Goal: Task Accomplishment & Management: Use online tool/utility

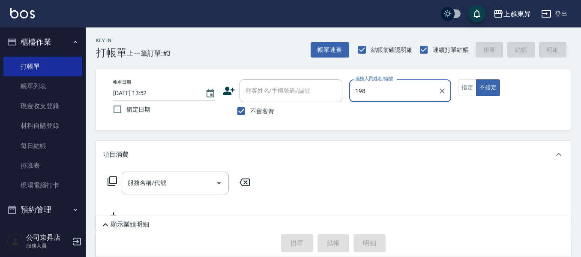
type input "198"
click at [476, 79] on button "不指定" at bounding box center [488, 87] width 24 height 17
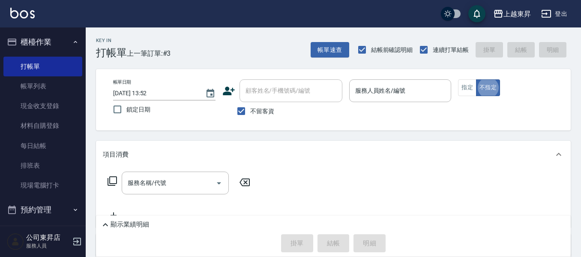
type button "false"
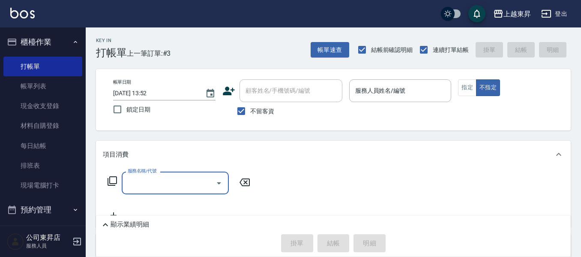
type input "2"
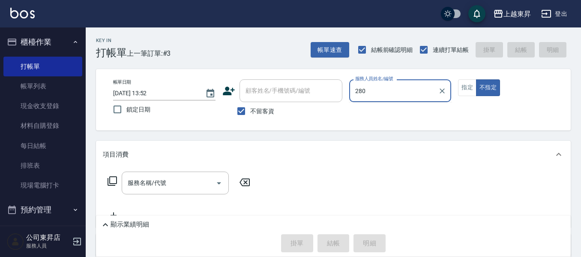
type input "280"
click at [476, 79] on button "不指定" at bounding box center [488, 87] width 24 height 17
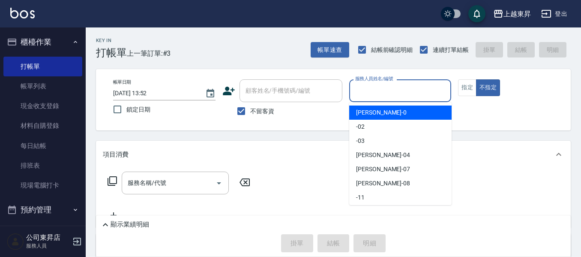
click at [365, 83] on div "服務人員姓名/編號 服務人員姓名/編號" at bounding box center [400, 90] width 102 height 23
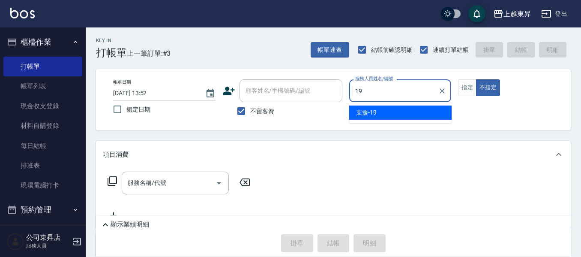
type input "支援-19"
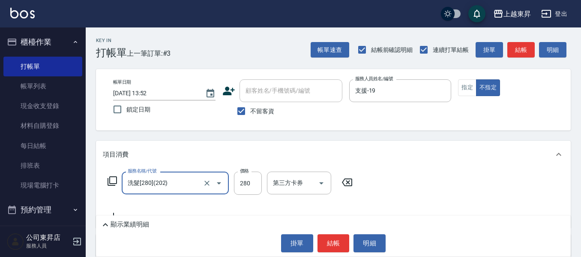
type input "洗髮[280](202)"
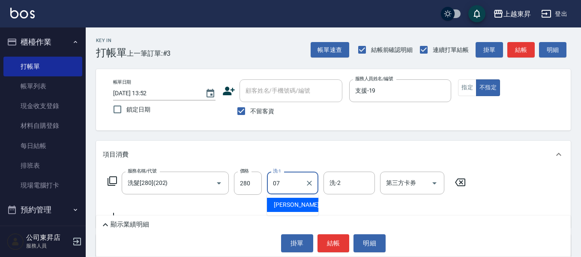
type input "[PERSON_NAME]-07"
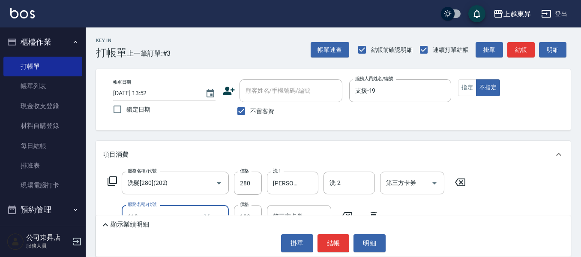
type input "煥彩.玻酸.晶膜.水療(619)"
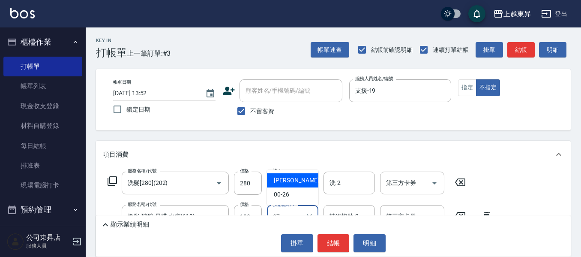
type input "[PERSON_NAME]-07"
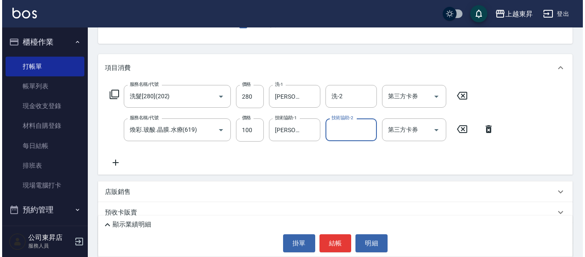
scroll to position [129, 0]
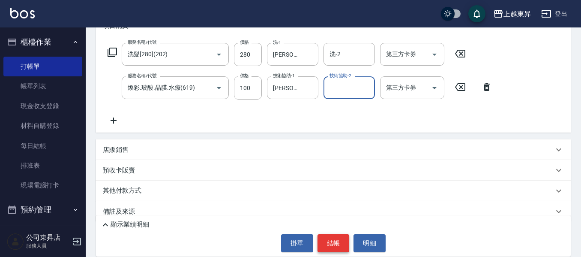
click at [328, 241] on button "結帳" at bounding box center [334, 243] width 32 height 18
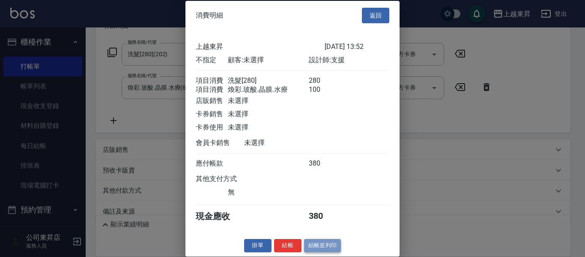
click at [318, 252] on button "結帳並列印" at bounding box center [322, 245] width 37 height 13
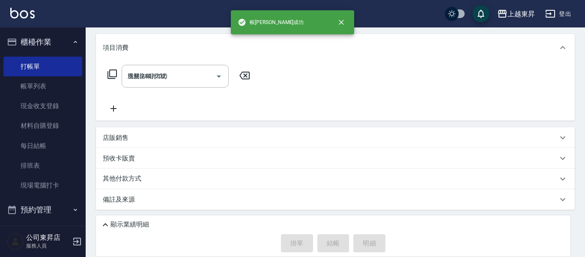
type input "[DATE] 14:55"
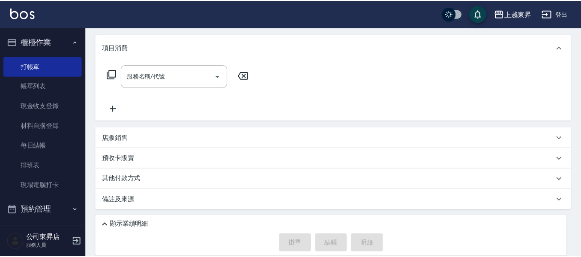
scroll to position [0, 0]
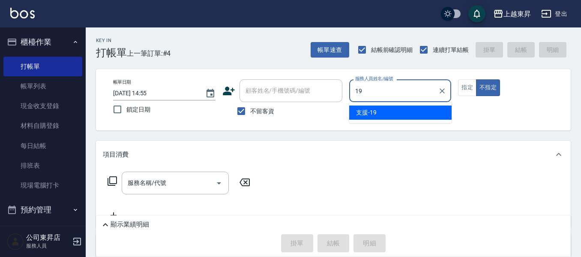
type input "支援-19"
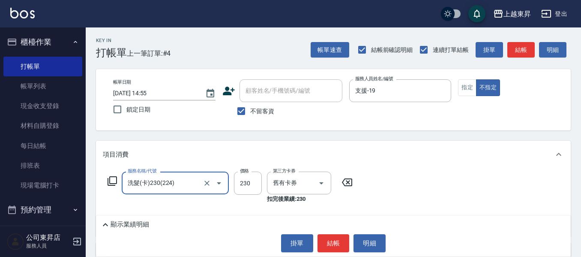
type input "洗髮(卡)230(224)"
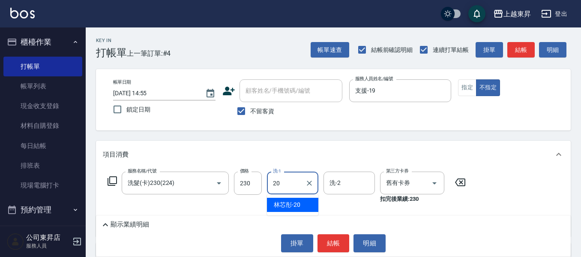
type input "林芯彤-20"
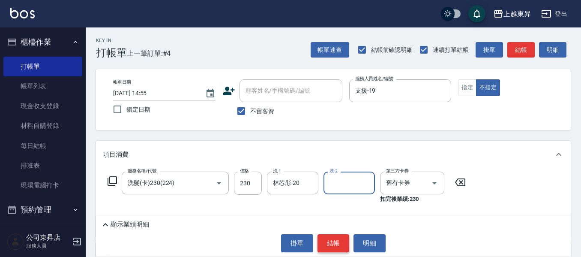
click at [339, 235] on button "結帳" at bounding box center [334, 243] width 32 height 18
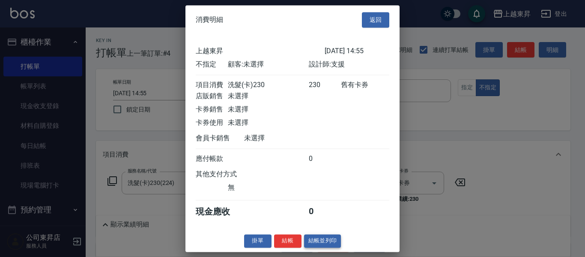
click at [332, 246] on button "結帳並列印" at bounding box center [322, 240] width 37 height 13
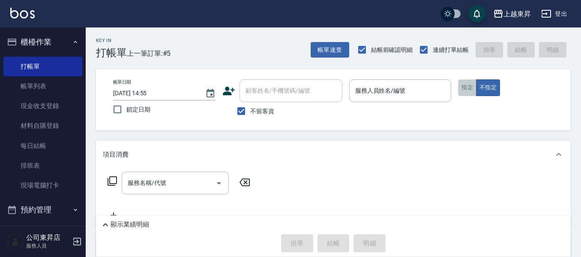
click at [465, 88] on button "指定" at bounding box center [467, 87] width 18 height 17
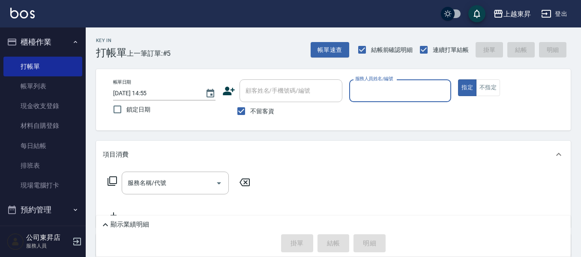
click at [260, 111] on span "不留客資" at bounding box center [262, 111] width 24 height 9
click at [250, 111] on input "不留客資" at bounding box center [241, 111] width 18 height 18
checkbox input "false"
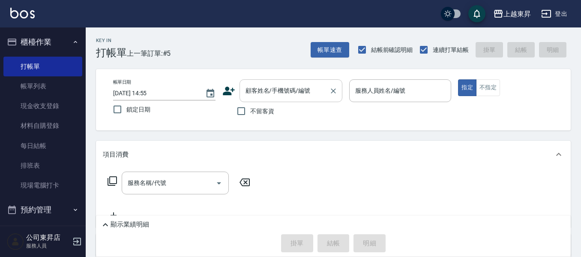
click at [269, 98] on input "顧客姓名/手機號碼/編號" at bounding box center [284, 90] width 82 height 15
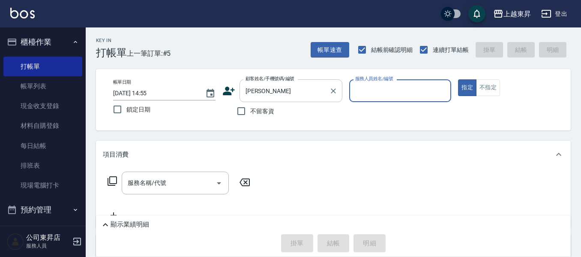
click at [288, 84] on input "[PERSON_NAME]" at bounding box center [284, 90] width 82 height 15
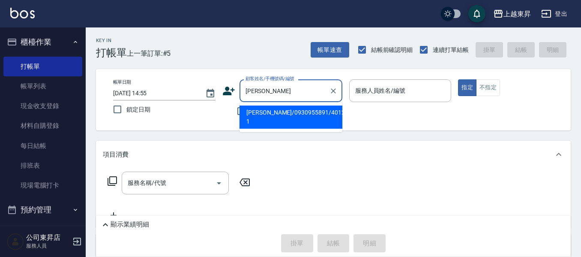
click at [290, 113] on li "[PERSON_NAME]/0930955891/40128-1" at bounding box center [291, 116] width 103 height 23
type input "[PERSON_NAME]/0930955891/40128-1"
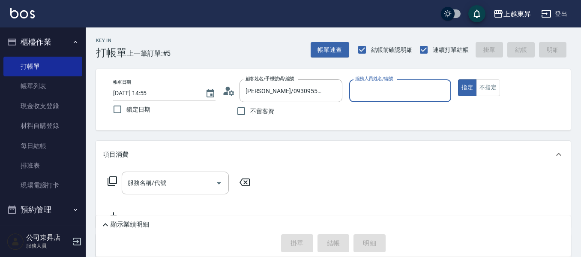
type input "[PERSON_NAME]04"
click at [110, 183] on icon at bounding box center [112, 180] width 9 height 9
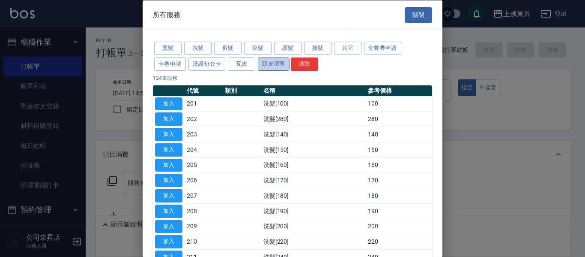
click at [268, 66] on button "頭皮護理" at bounding box center [274, 63] width 32 height 13
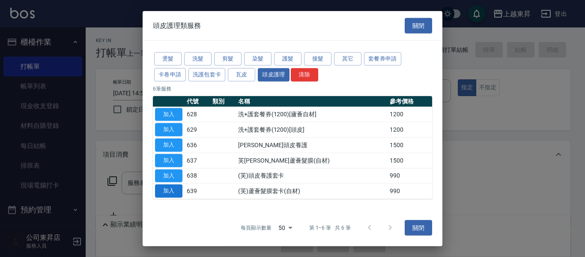
click at [173, 189] on button "加入" at bounding box center [168, 190] width 27 height 13
type input "(芙)蘆薈髮膜套卡(自材)(639)"
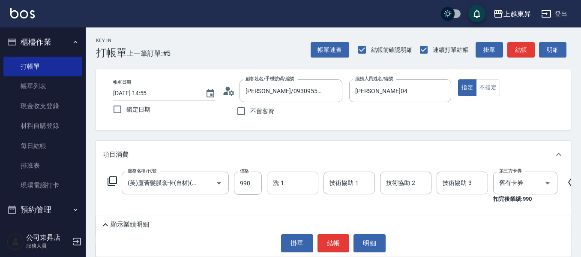
click at [303, 177] on input "洗-1" at bounding box center [293, 182] width 44 height 15
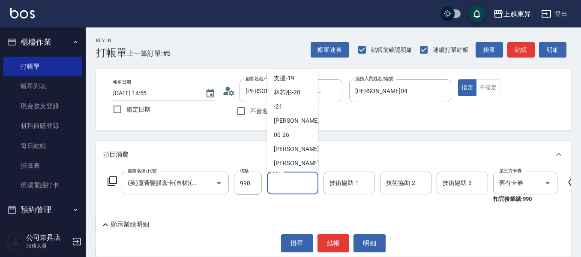
scroll to position [129, 0]
click at [285, 90] on span "林芯彤 -20" at bounding box center [287, 91] width 27 height 9
type input "林芯彤-20"
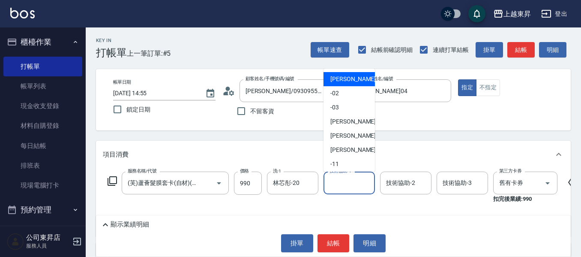
click at [349, 181] on div "技術協助-1 技術協助-1" at bounding box center [349, 182] width 51 height 23
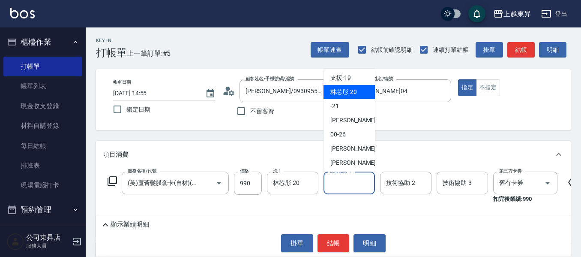
drag, startPoint x: 345, startPoint y: 95, endPoint x: 346, endPoint y: 103, distance: 8.2
click at [345, 94] on span "林芯彤 -20" at bounding box center [343, 91] width 27 height 9
type input "林芯彤-20"
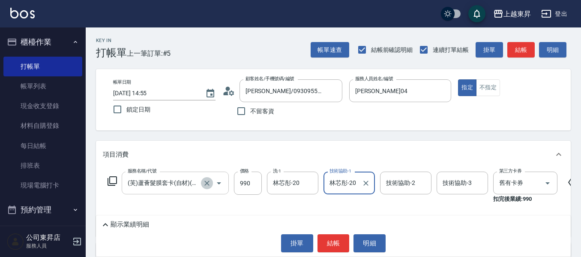
click at [209, 182] on icon "Clear" at bounding box center [207, 183] width 9 height 9
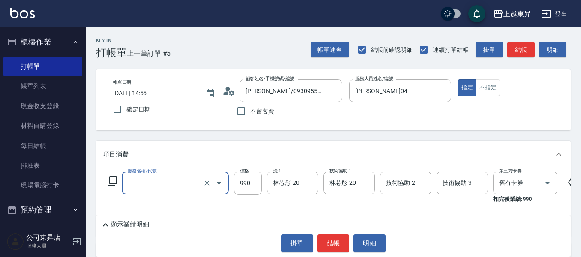
scroll to position [0, 0]
click at [186, 188] on input "服務名稱/代號" at bounding box center [163, 182] width 75 height 15
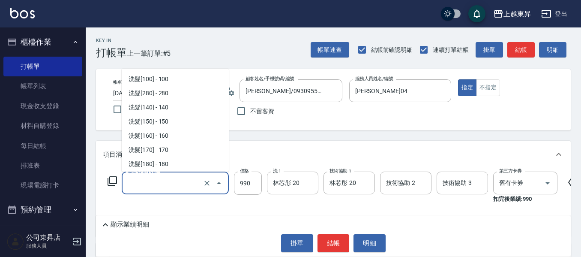
scroll to position [1380, 0]
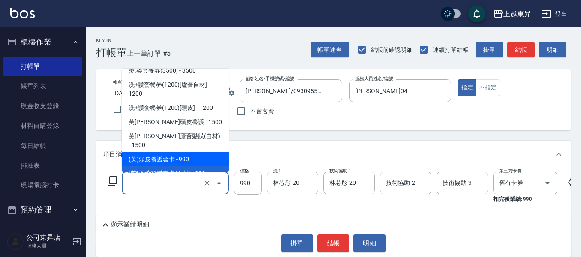
click at [189, 152] on span "(芙)頭皮養護套卡 - 990" at bounding box center [175, 159] width 107 height 14
type input "(芙)頭皮養護套卡(638)"
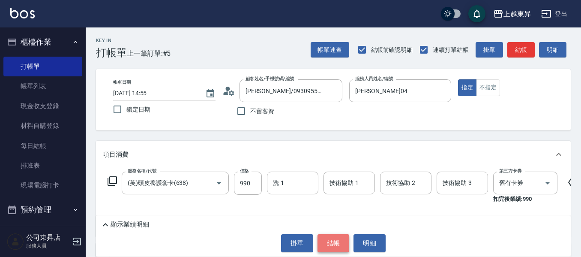
click at [342, 248] on button "結帳" at bounding box center [334, 243] width 32 height 18
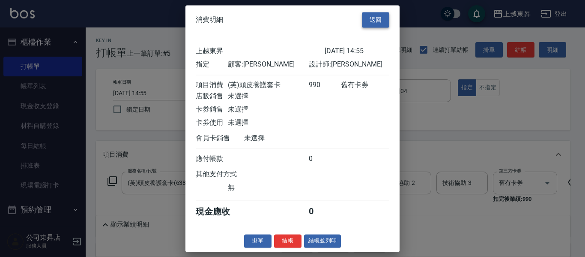
click at [363, 19] on button "返回" at bounding box center [375, 20] width 27 height 16
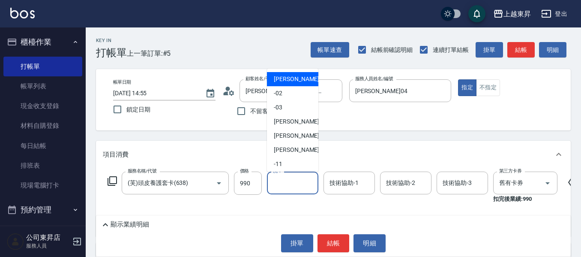
click at [294, 186] on input "洗-1" at bounding box center [293, 182] width 44 height 15
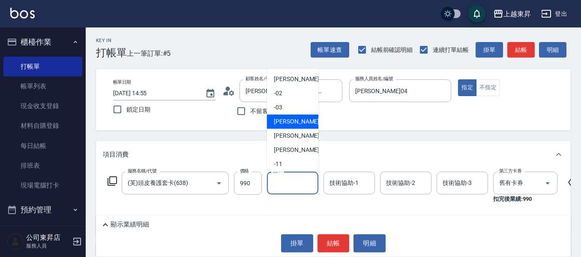
click at [283, 126] on span "[PERSON_NAME]04" at bounding box center [301, 121] width 54 height 9
type input "[PERSON_NAME]04"
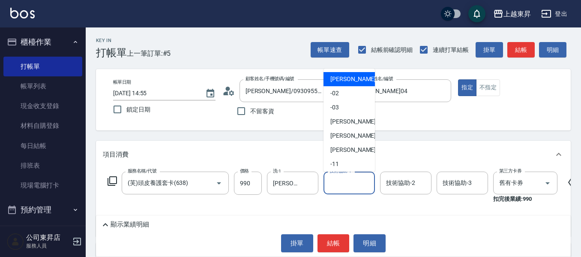
click at [342, 187] on input "技術協助-1" at bounding box center [349, 182] width 44 height 15
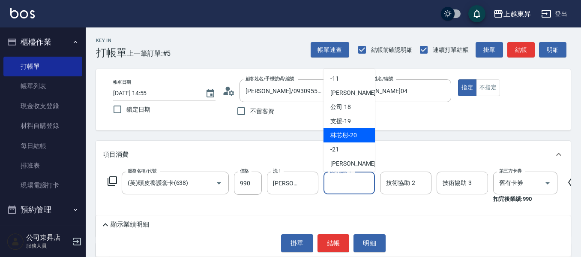
scroll to position [86, 0]
click at [348, 135] on span "林芯彤 -20" at bounding box center [343, 134] width 27 height 9
type input "林芯彤-20"
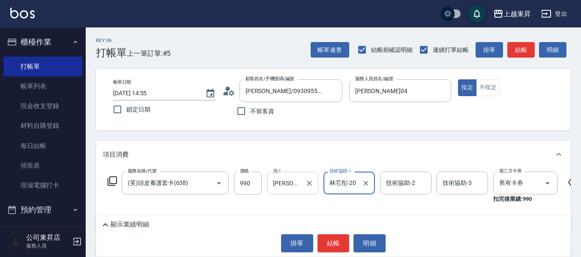
click at [312, 176] on div at bounding box center [308, 182] width 11 height 23
click at [309, 182] on icon "Clear" at bounding box center [309, 183] width 9 height 9
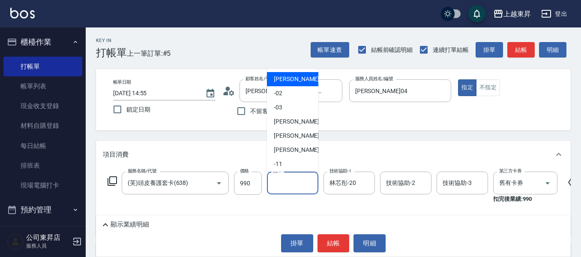
click at [293, 184] on input "洗-1" at bounding box center [293, 182] width 44 height 15
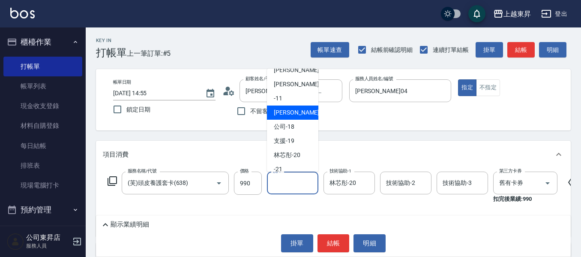
scroll to position [129, 0]
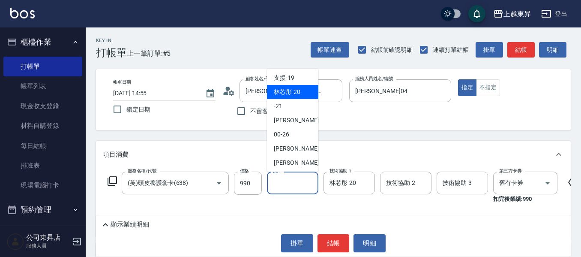
click at [298, 94] on span "林芯彤 -20" at bounding box center [287, 91] width 27 height 9
type input "林芯彤-20"
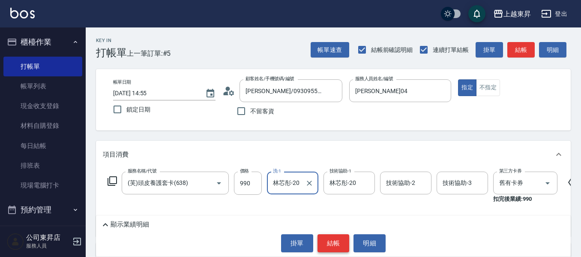
click at [334, 243] on button "結帳" at bounding box center [334, 243] width 32 height 18
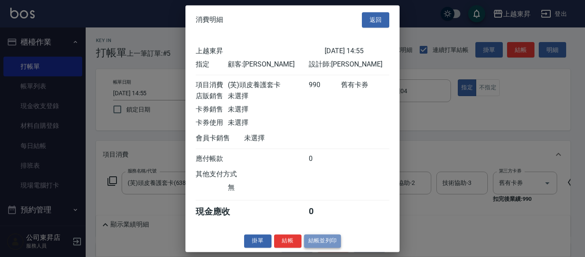
click at [332, 247] on button "結帳並列印" at bounding box center [322, 240] width 37 height 13
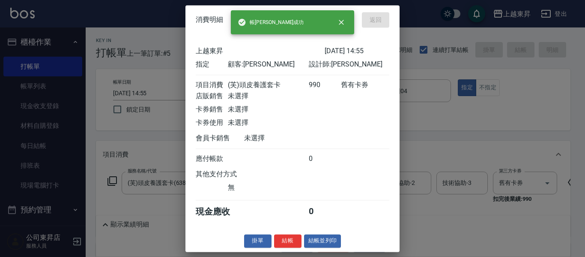
type input "[DATE] 14:57"
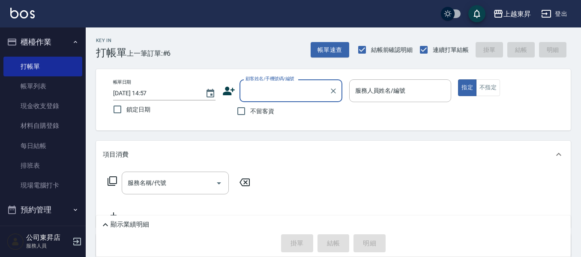
click at [255, 93] on input "顧客姓名/手機號碼/編號" at bounding box center [284, 90] width 82 height 15
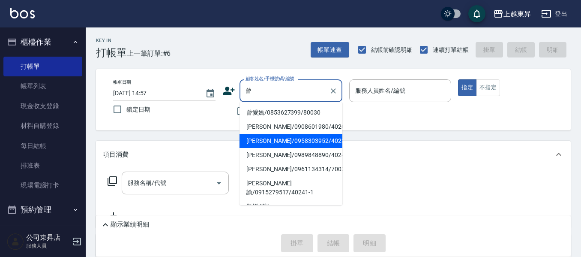
click at [272, 137] on li "[PERSON_NAME]/0958303952/40239" at bounding box center [291, 141] width 103 height 14
type input "[PERSON_NAME]/0958303952/40239"
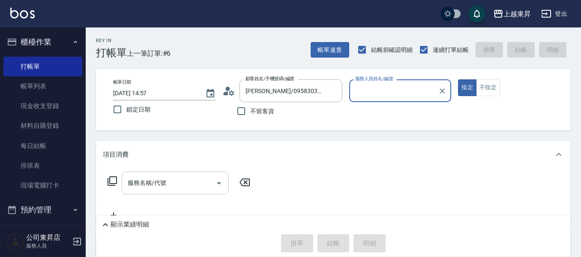
type input "[PERSON_NAME]04"
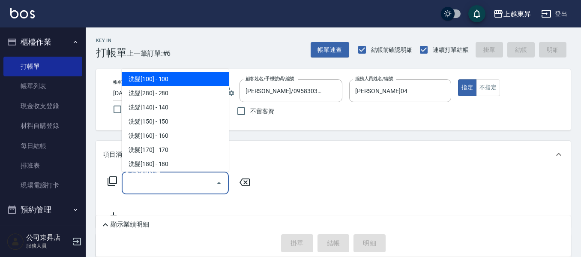
click at [176, 189] on input "服務名稱/代號" at bounding box center [169, 182] width 87 height 15
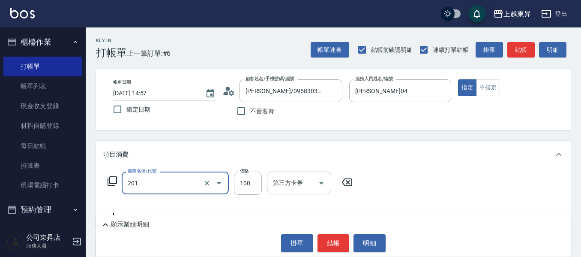
type input "洗髮[100](201)"
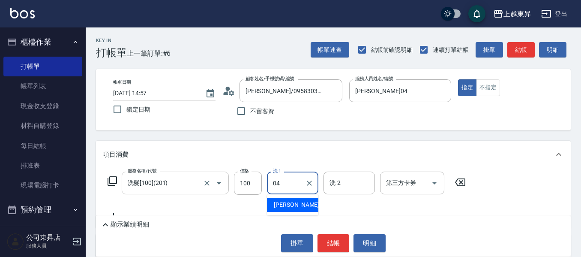
type input "[PERSON_NAME]04"
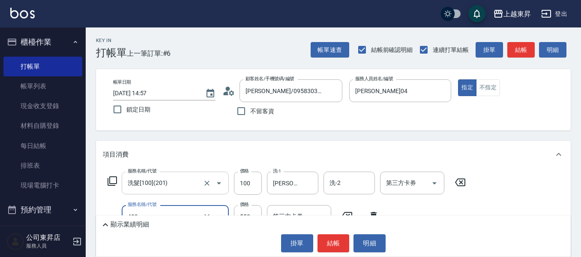
type input "剪髮(550)(409)"
type input "580"
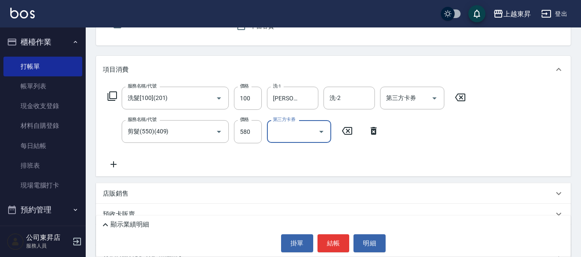
scroll to position [86, 0]
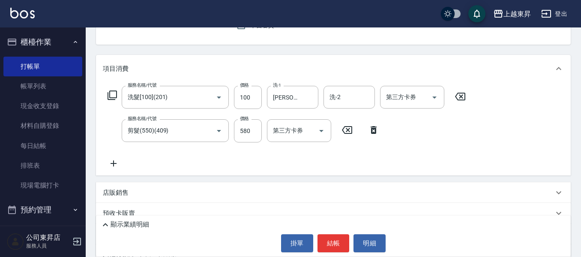
drag, startPoint x: 108, startPoint y: 164, endPoint x: 115, endPoint y: 165, distance: 6.5
click at [115, 165] on icon at bounding box center [113, 163] width 21 height 10
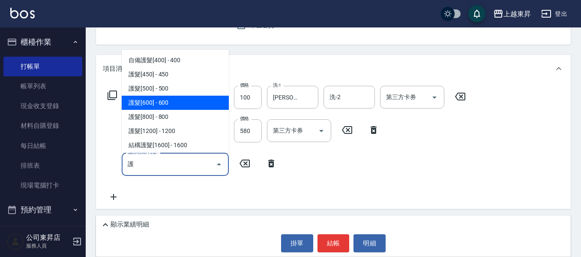
click at [173, 107] on span "護髮[600] - 600" at bounding box center [175, 103] width 107 height 14
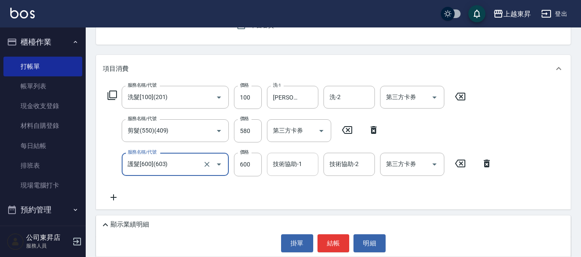
type input "護髮[600](603)"
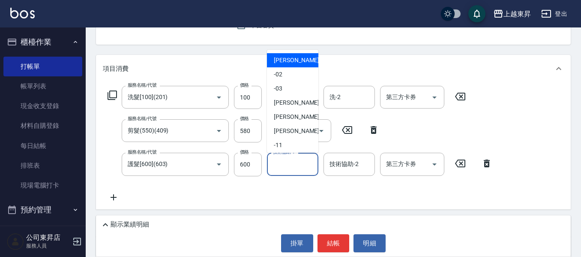
click at [278, 163] on div "技術協助-1 技術協助-1" at bounding box center [292, 164] width 51 height 23
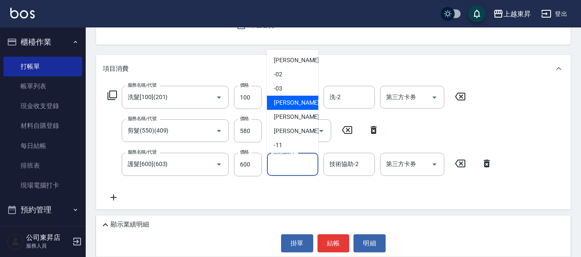
click at [286, 96] on div "[PERSON_NAME]04" at bounding box center [292, 103] width 51 height 14
type input "[PERSON_NAME]04"
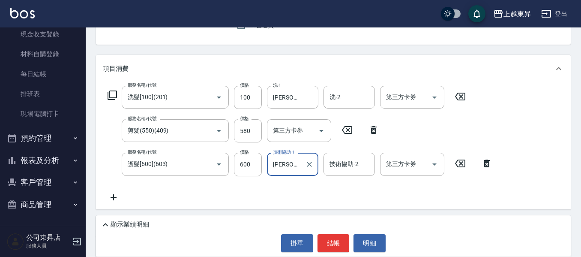
scroll to position [171, 0]
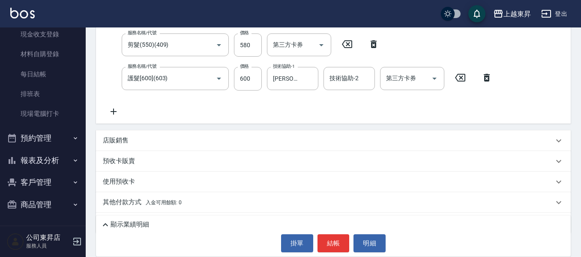
click at [113, 112] on icon at bounding box center [113, 111] width 21 height 10
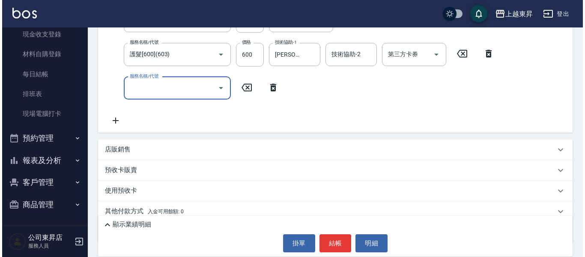
scroll to position [142, 0]
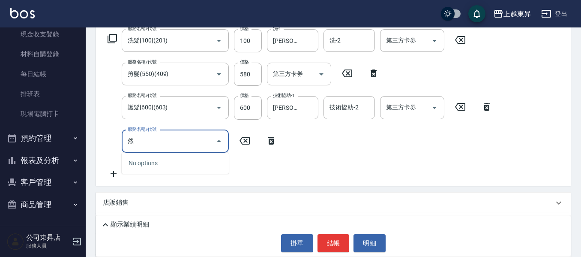
type input "嘫"
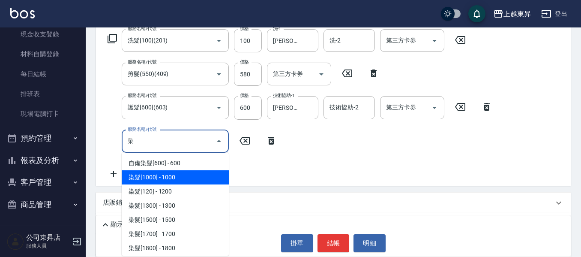
click at [212, 172] on span "染髮[1000] - 1000" at bounding box center [175, 177] width 107 height 14
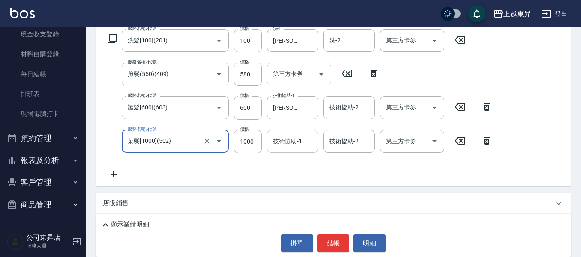
type input "染髮[1000](502)"
click at [303, 142] on input "技術協助-1" at bounding box center [293, 141] width 44 height 15
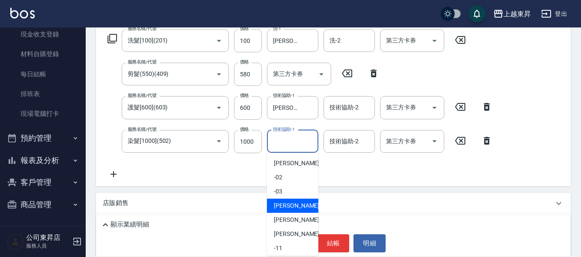
click at [291, 204] on span "[PERSON_NAME]04" at bounding box center [301, 205] width 54 height 9
type input "[PERSON_NAME]04"
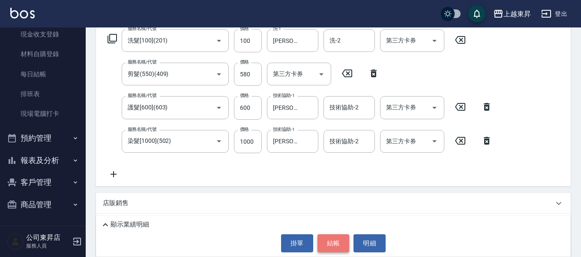
click at [336, 243] on button "結帳" at bounding box center [334, 243] width 32 height 18
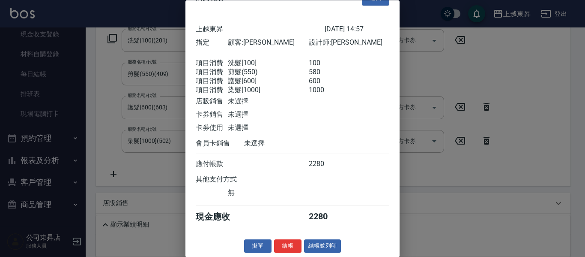
scroll to position [34, 0]
click at [319, 244] on button "結帳並列印" at bounding box center [322, 246] width 37 height 13
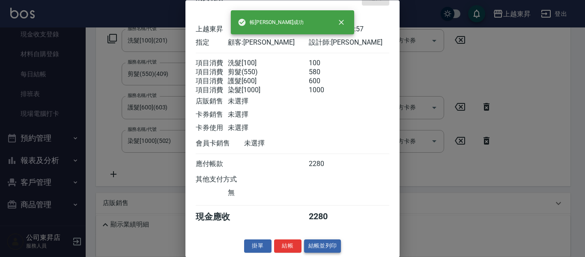
type input "[DATE] 14:58"
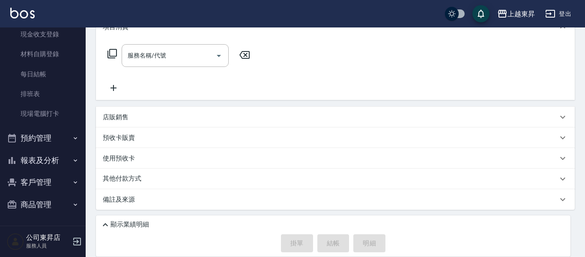
scroll to position [0, 0]
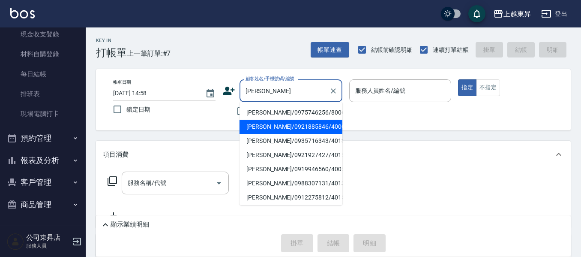
click at [286, 131] on li "[PERSON_NAME]/0921885846/40005" at bounding box center [291, 127] width 103 height 14
type input "[PERSON_NAME]/0921885846/40005"
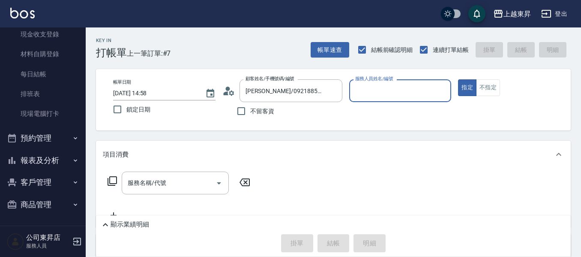
type input "[PERSON_NAME]04"
click at [146, 184] on input "服務名稱/代號" at bounding box center [169, 182] width 87 height 15
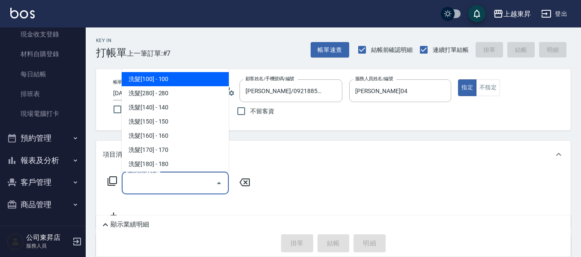
click at [114, 181] on icon at bounding box center [112, 181] width 10 height 10
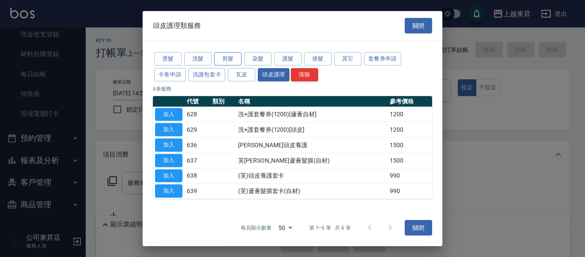
click at [216, 56] on button "剪髮" at bounding box center [227, 58] width 27 height 13
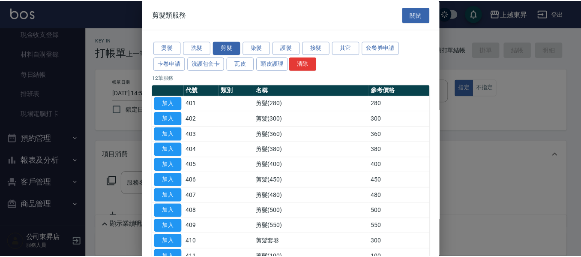
scroll to position [70, 0]
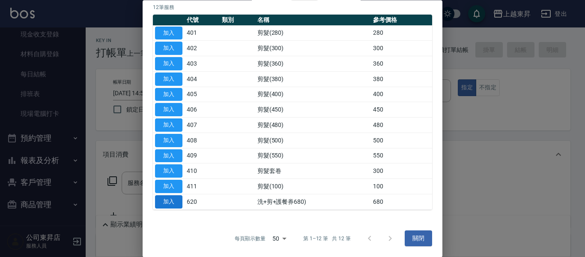
click at [172, 203] on button "加入" at bounding box center [168, 201] width 27 height 13
type input "洗+剪+護餐券680)(620)"
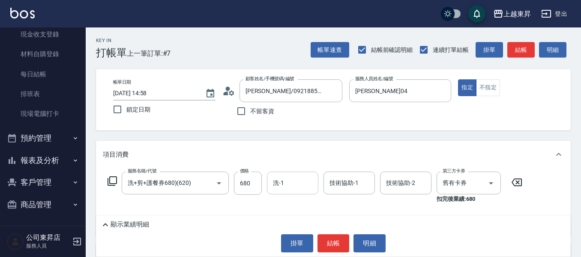
click at [282, 183] on div "洗-1 洗-1" at bounding box center [292, 182] width 51 height 23
type input "林芯彤-20"
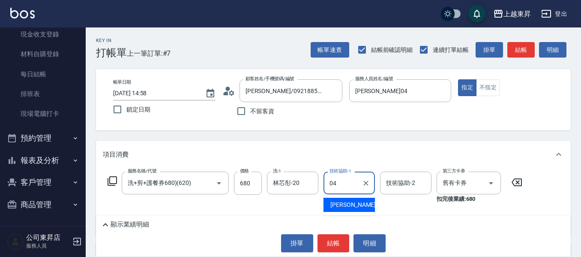
type input "[PERSON_NAME]04"
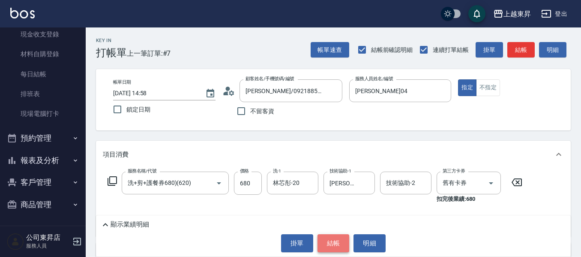
click at [342, 247] on button "結帳" at bounding box center [334, 243] width 32 height 18
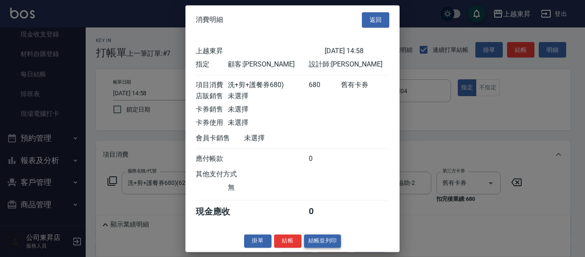
click at [317, 247] on button "結帳並列印" at bounding box center [322, 240] width 37 height 13
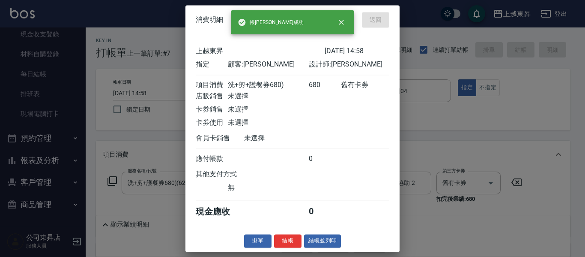
type input "[DATE] 14:59"
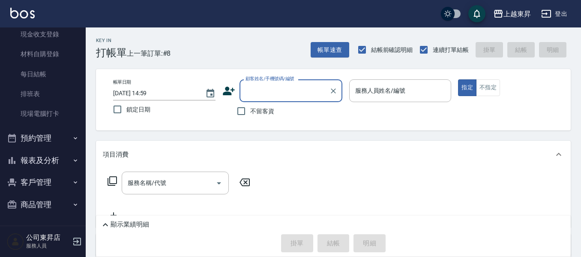
click at [294, 96] on input "顧客姓名/手機號碼/編號" at bounding box center [284, 90] width 82 height 15
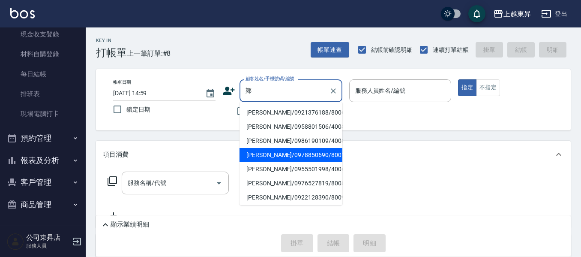
click at [314, 155] on li "[PERSON_NAME]/0978850690/80015" at bounding box center [291, 155] width 103 height 14
type input "[PERSON_NAME]/0978850690/80015"
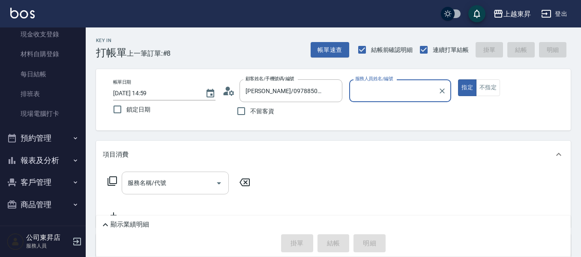
type input "[PERSON_NAME]-08"
click at [178, 186] on input "服務名稱/代號" at bounding box center [169, 182] width 87 height 15
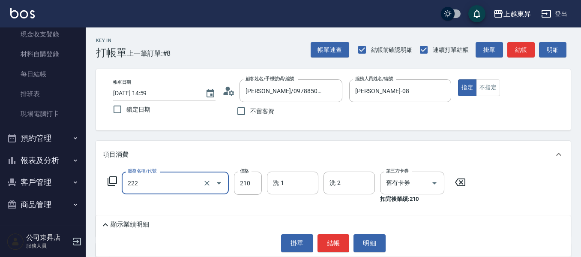
type input "洗髮卡券[210](222)"
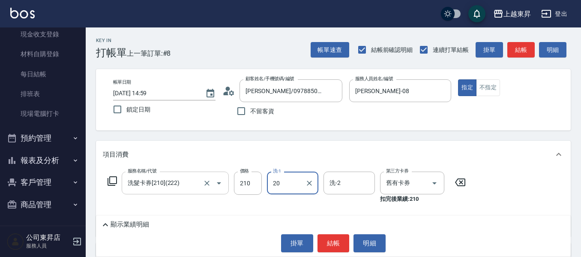
type input "林芯彤-20"
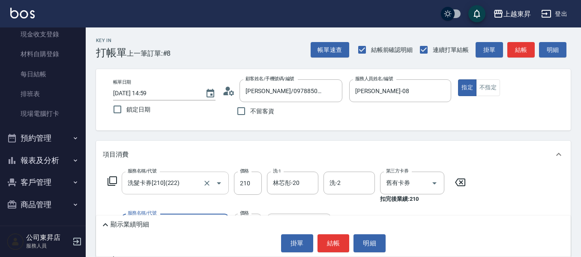
type input "煥彩.玻酸.晶膜.水療(619)"
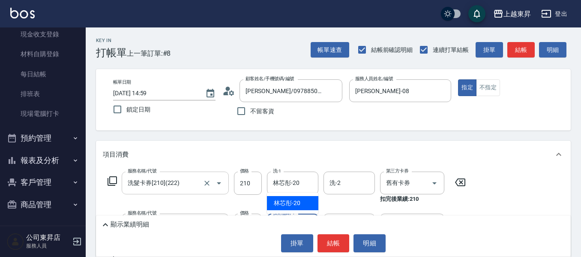
type input "林芯彤-20"
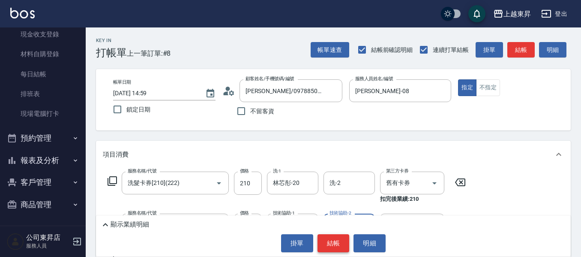
click at [336, 245] on button "結帳" at bounding box center [334, 243] width 32 height 18
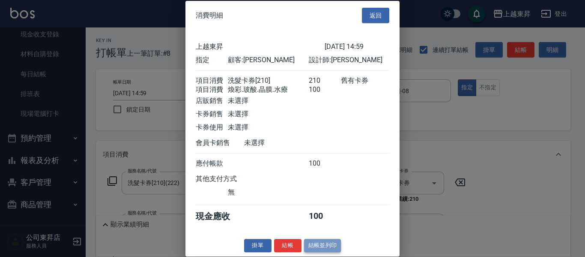
click at [321, 252] on button "結帳並列印" at bounding box center [322, 245] width 37 height 13
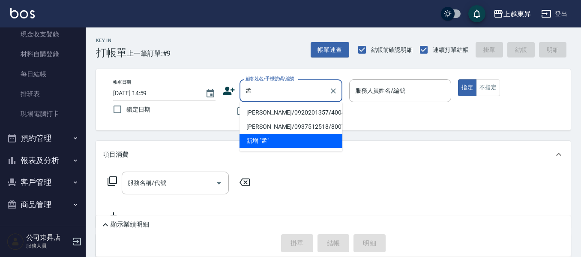
click at [281, 108] on li "[PERSON_NAME]/0920201357/40046" at bounding box center [291, 112] width 103 height 14
type input "[PERSON_NAME]/0920201357/40046"
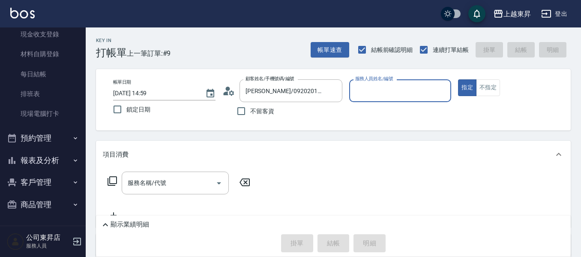
type input "[PERSON_NAME]04"
click at [281, 108] on div "不留客資" at bounding box center [282, 111] width 120 height 18
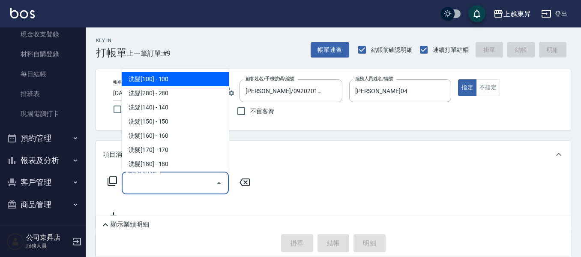
click at [133, 184] on input "服務名稱/代號" at bounding box center [169, 182] width 87 height 15
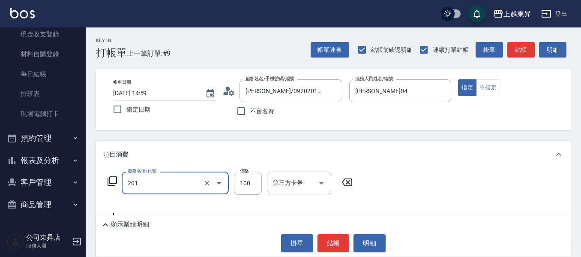
type input "洗髮[100](201)"
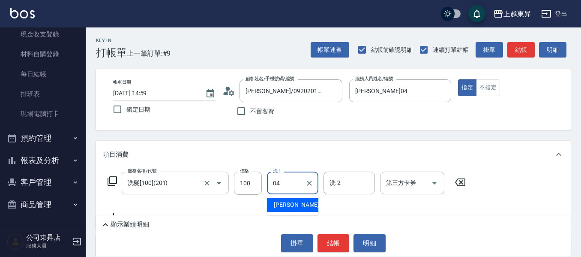
type input "0"
type input "林芯彤-20"
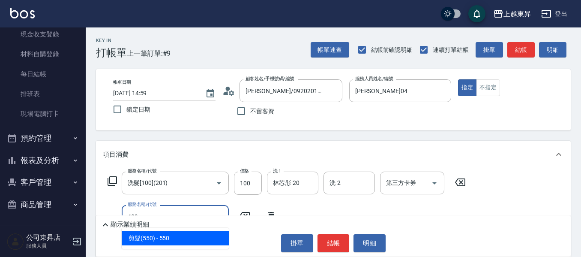
scroll to position [86, 0]
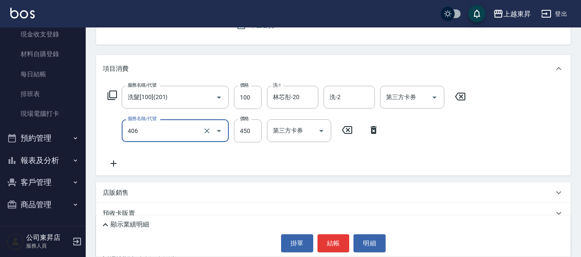
type input "剪髮(450)(406)"
click at [112, 162] on icon at bounding box center [113, 163] width 21 height 10
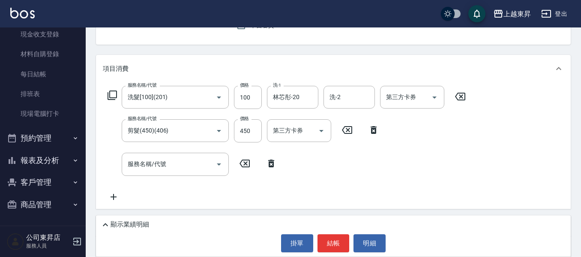
click at [111, 95] on icon at bounding box center [112, 95] width 10 height 10
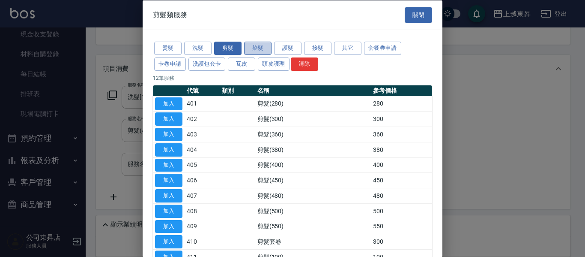
click at [258, 48] on button "染髮" at bounding box center [257, 48] width 27 height 13
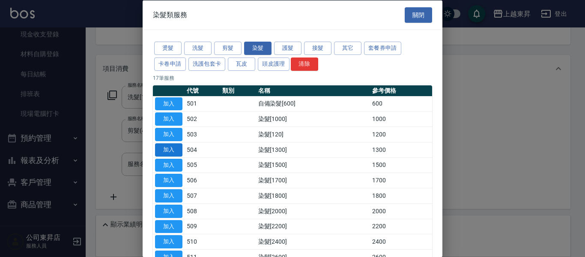
click at [180, 148] on button "加入" at bounding box center [168, 149] width 27 height 13
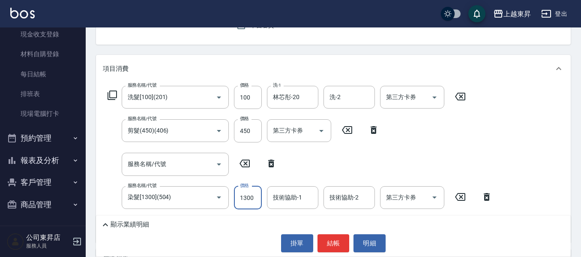
click at [241, 194] on input "1300" at bounding box center [248, 197] width 28 height 23
type input "1450"
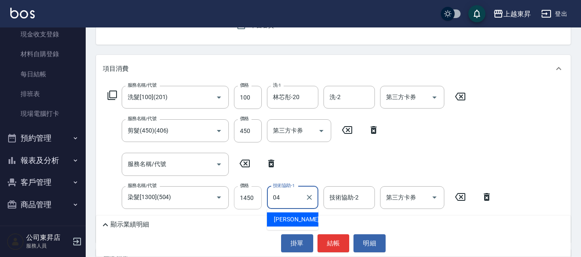
type input "[PERSON_NAME]04"
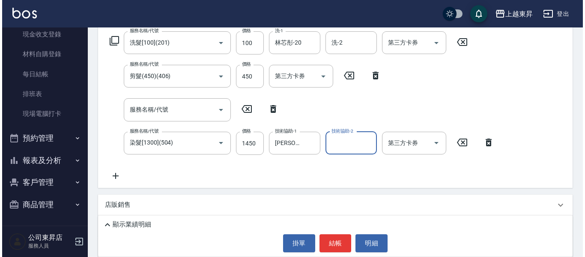
scroll to position [214, 0]
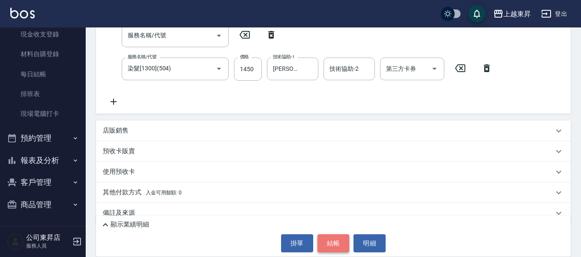
click at [334, 243] on button "結帳" at bounding box center [334, 243] width 32 height 18
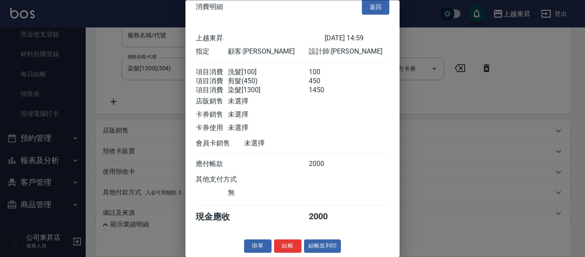
scroll to position [24, 0]
click at [319, 249] on button "結帳並列印" at bounding box center [322, 246] width 37 height 13
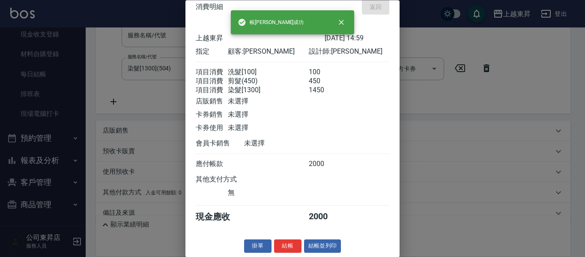
type input "[DATE] 15:00"
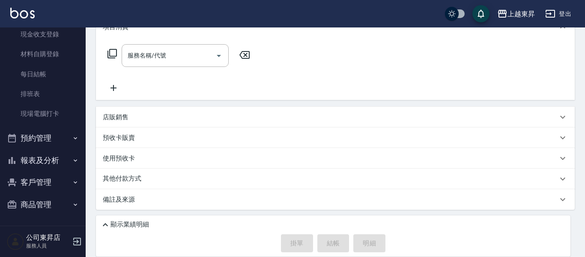
scroll to position [0, 0]
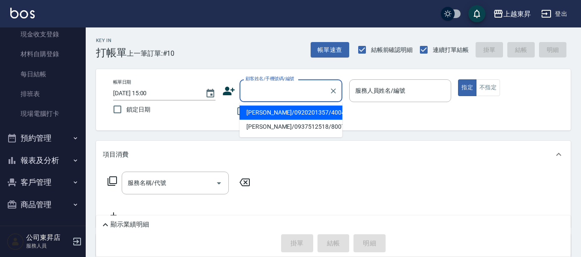
click at [266, 91] on input "顧客姓名/手機號碼/編號" at bounding box center [284, 90] width 82 height 15
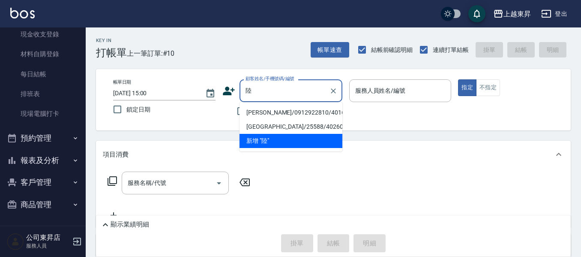
click at [272, 109] on li "[PERSON_NAME]/0912922810/40168" at bounding box center [291, 112] width 103 height 14
type input "[PERSON_NAME]/0912922810/40168"
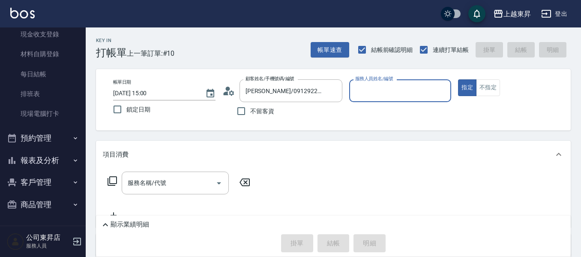
type input "[PERSON_NAME]04"
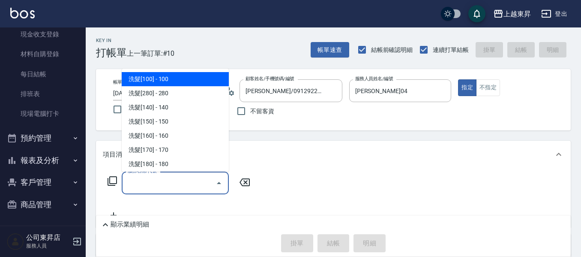
click at [158, 184] on input "服務名稱/代號" at bounding box center [169, 182] width 87 height 15
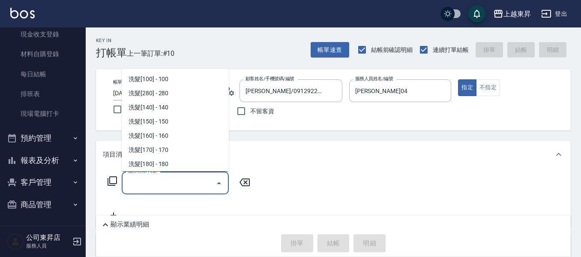
click at [113, 184] on icon at bounding box center [112, 180] width 9 height 9
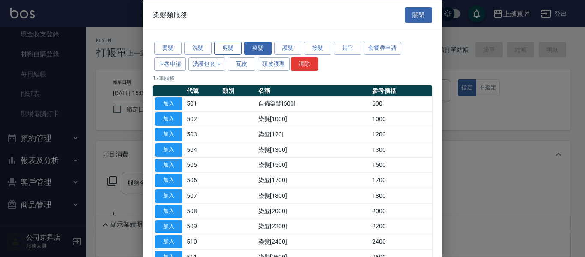
click at [219, 49] on button "剪髮" at bounding box center [227, 48] width 27 height 13
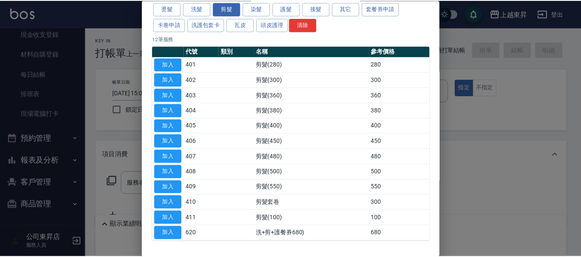
scroll to position [70, 0]
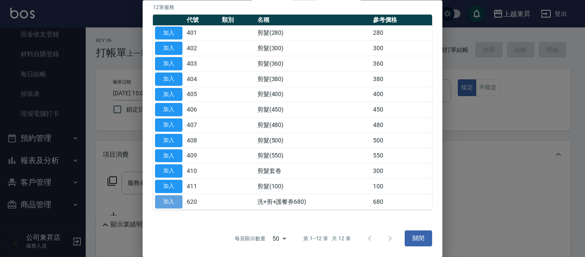
click at [168, 203] on button "加入" at bounding box center [168, 201] width 27 height 13
type input "洗+剪+護餐券680)(620)"
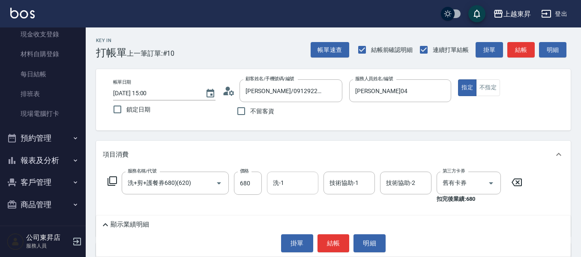
click at [290, 185] on input "洗-1" at bounding box center [293, 182] width 44 height 15
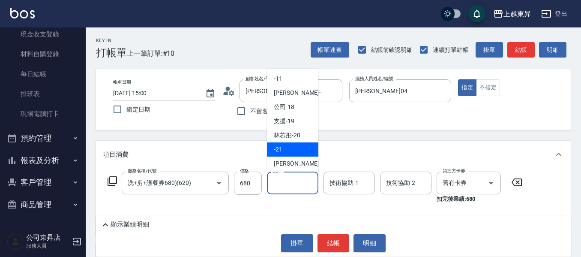
scroll to position [86, 0]
click at [301, 135] on div "林芯彤 -20" at bounding box center [292, 135] width 51 height 14
type input "林芯彤-20"
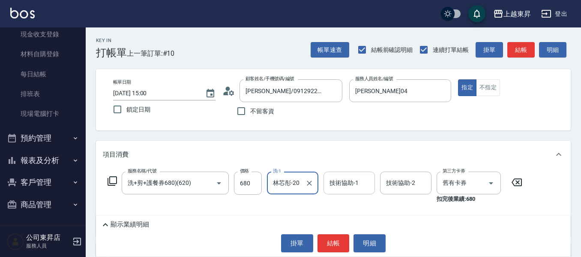
click at [356, 185] on input "技術協助-1" at bounding box center [349, 182] width 44 height 15
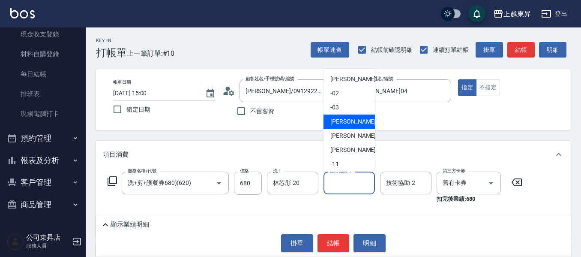
click at [346, 126] on span "[PERSON_NAME]04" at bounding box center [357, 121] width 54 height 9
type input "[PERSON_NAME]04"
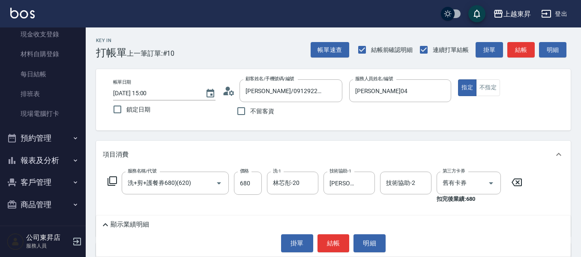
click at [340, 232] on div "顯示業績明細 掛單 結帳 明細" at bounding box center [333, 235] width 475 height 41
click at [341, 239] on button "結帳" at bounding box center [334, 243] width 32 height 18
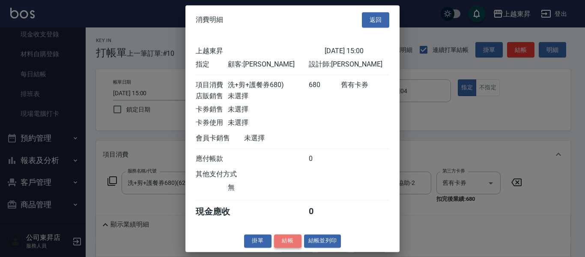
click at [289, 247] on button "結帳" at bounding box center [287, 240] width 27 height 13
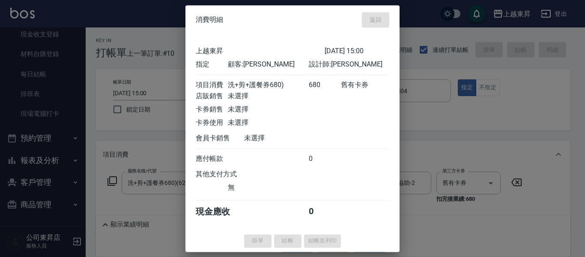
type input "[DATE] 15:02"
